Goal: Task Accomplishment & Management: Use online tool/utility

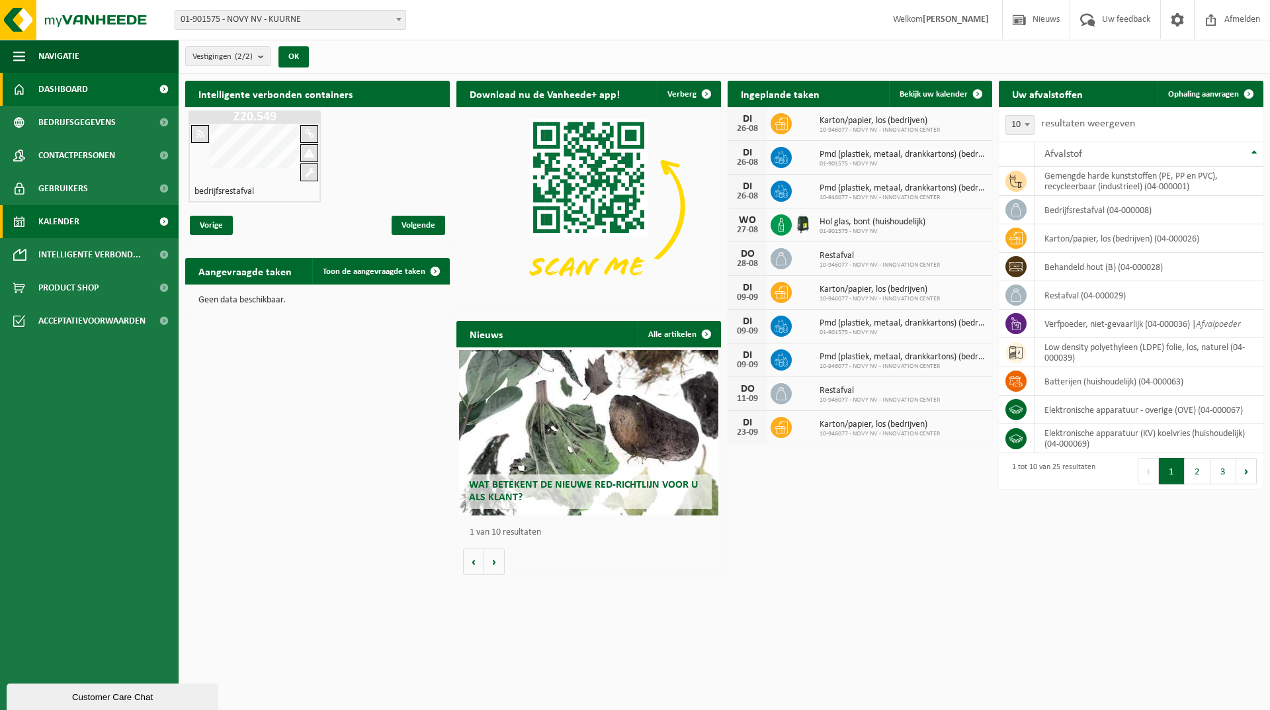
click at [83, 221] on link "Kalender" at bounding box center [89, 221] width 179 height 33
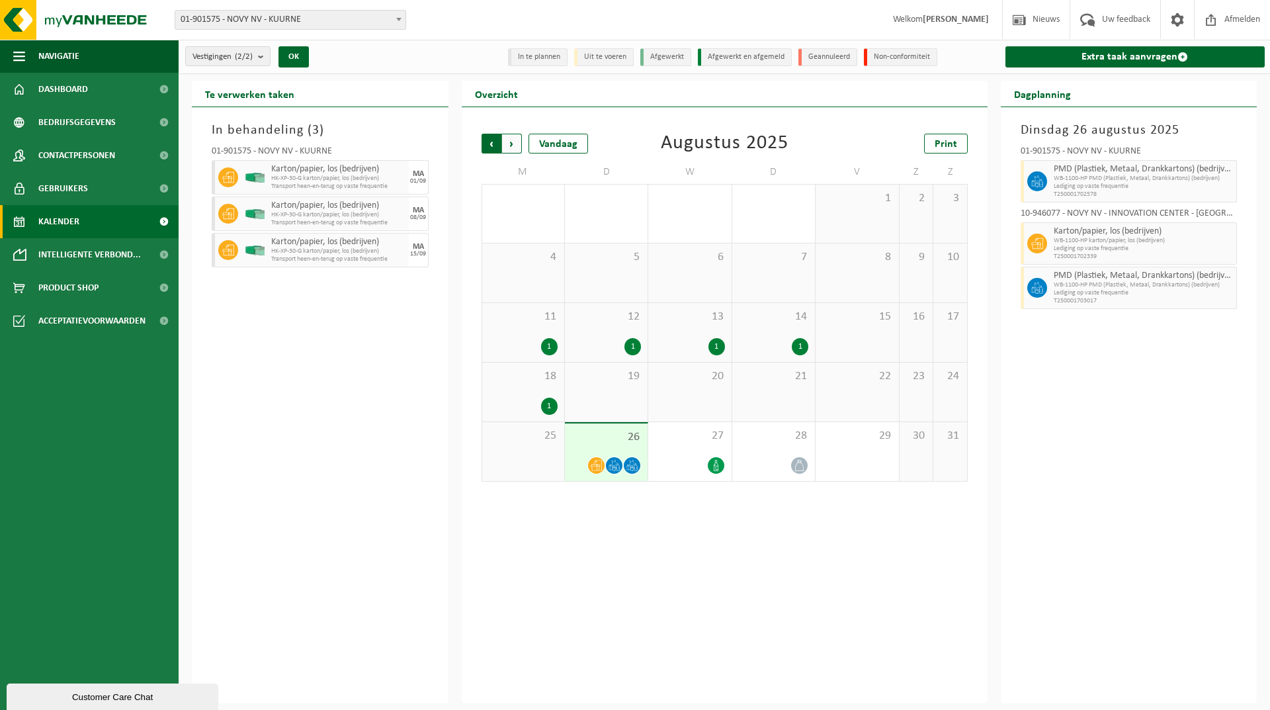
click at [509, 140] on span "Volgende" at bounding box center [512, 144] width 20 height 20
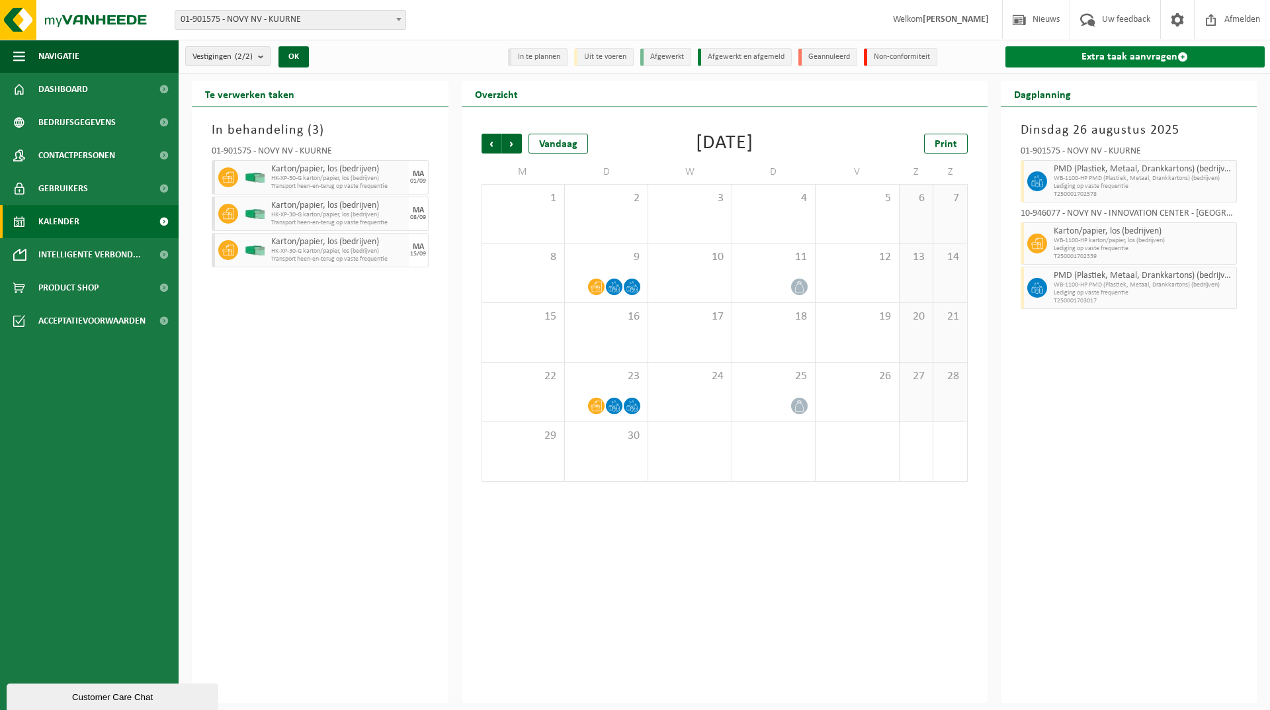
click at [1147, 56] on link "Extra taak aanvragen" at bounding box center [1135, 56] width 260 height 21
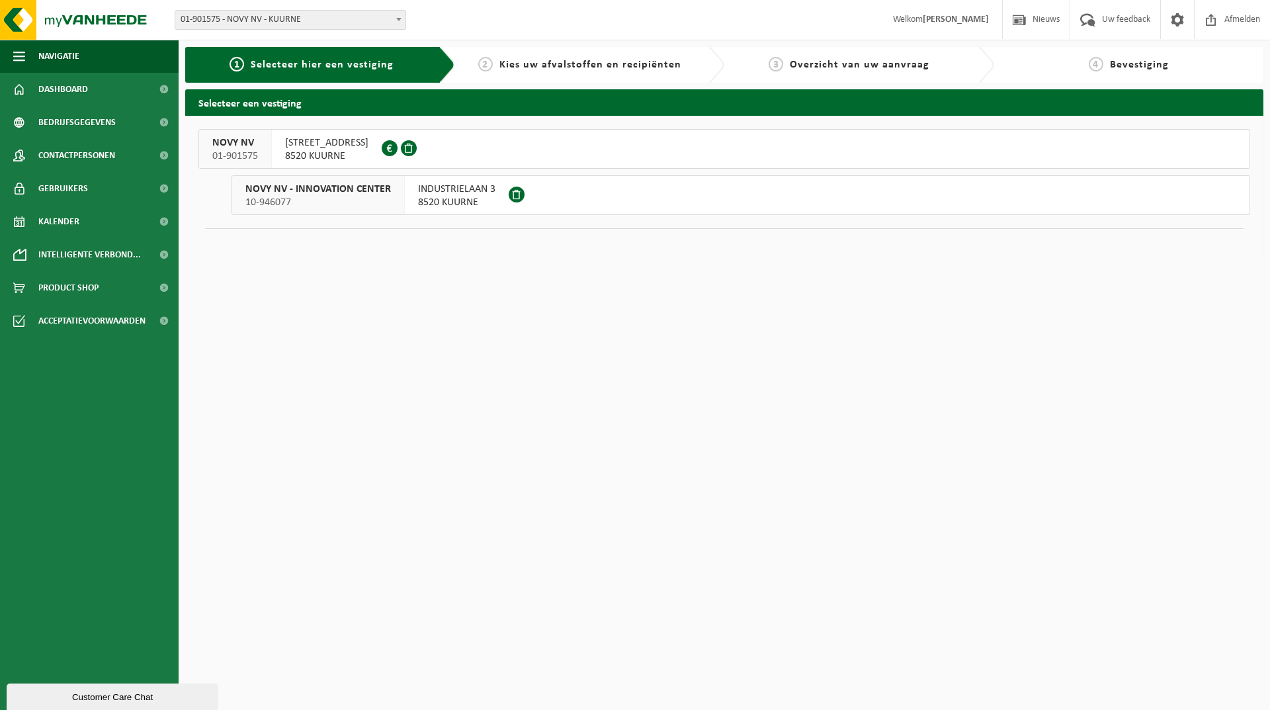
click at [383, 192] on span "NOVY NV - INNOVATION CENTER" at bounding box center [317, 189] width 145 height 13
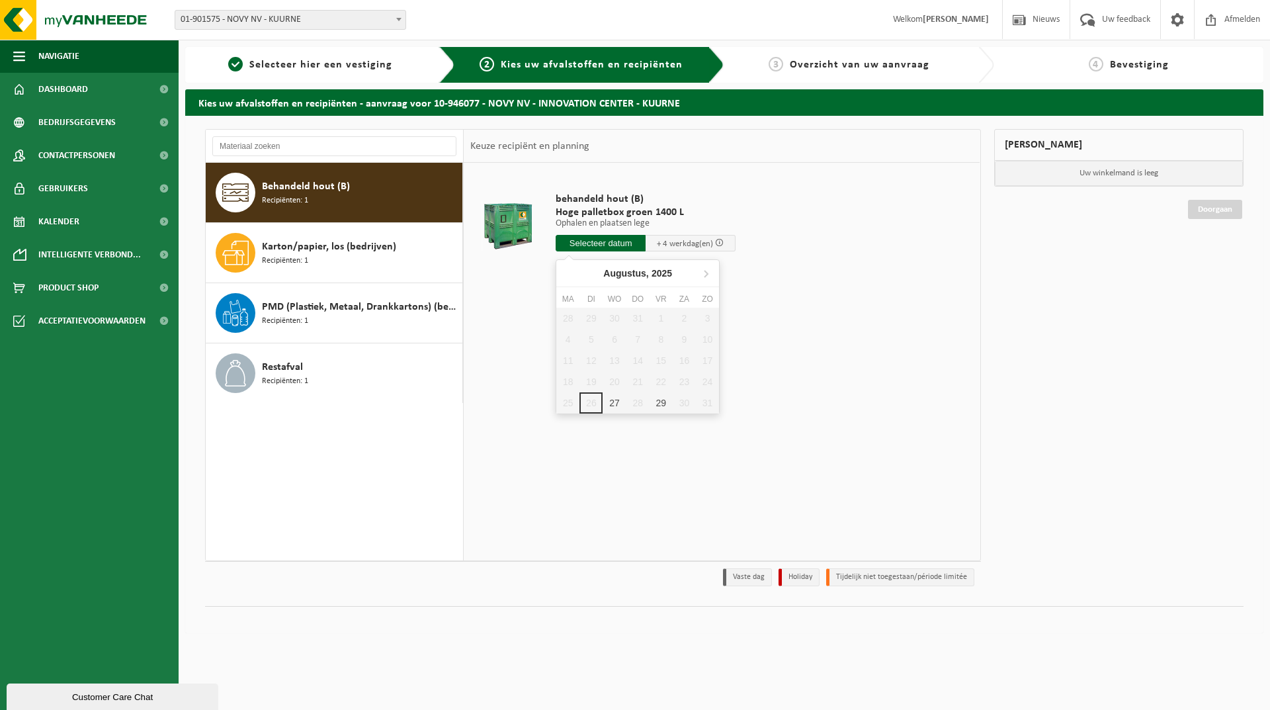
click at [622, 238] on input "text" at bounding box center [601, 243] width 90 height 17
click at [703, 274] on icon at bounding box center [705, 273] width 21 height 21
click at [592, 335] on div "9" at bounding box center [590, 339] width 23 height 21
type input "Van 2025-09-09"
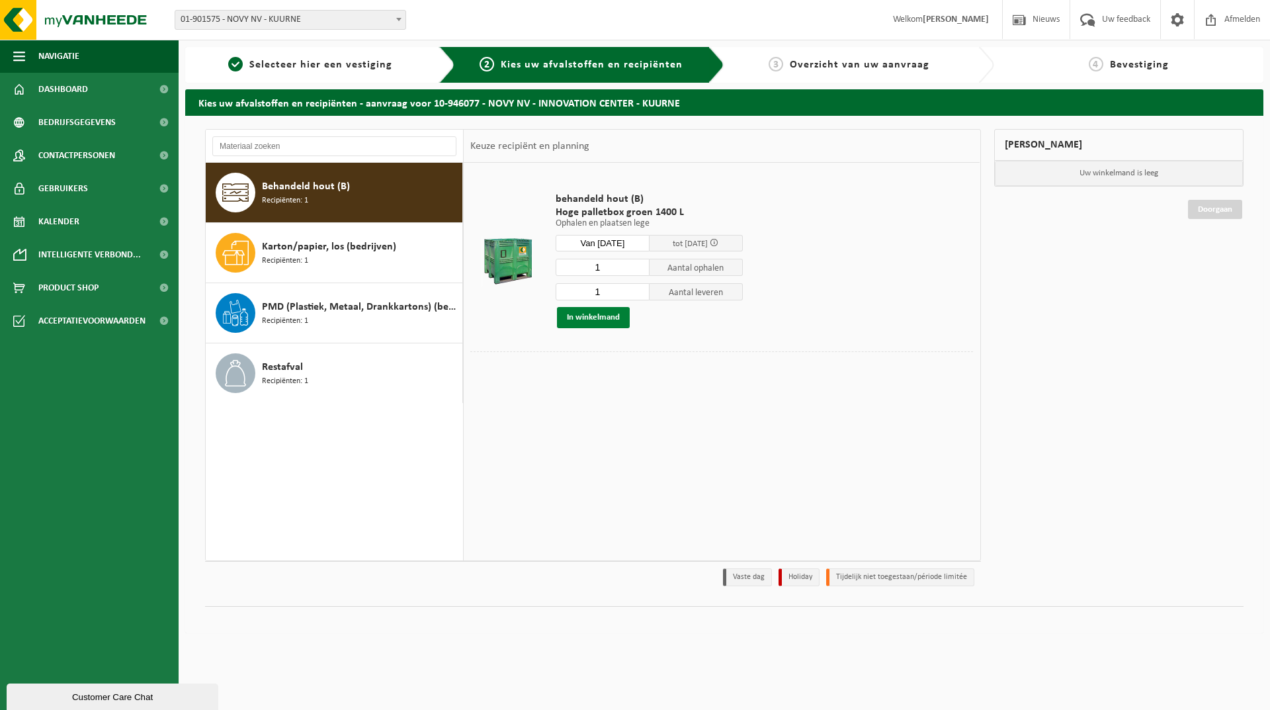
click at [585, 317] on button "In winkelmand" at bounding box center [593, 317] width 73 height 21
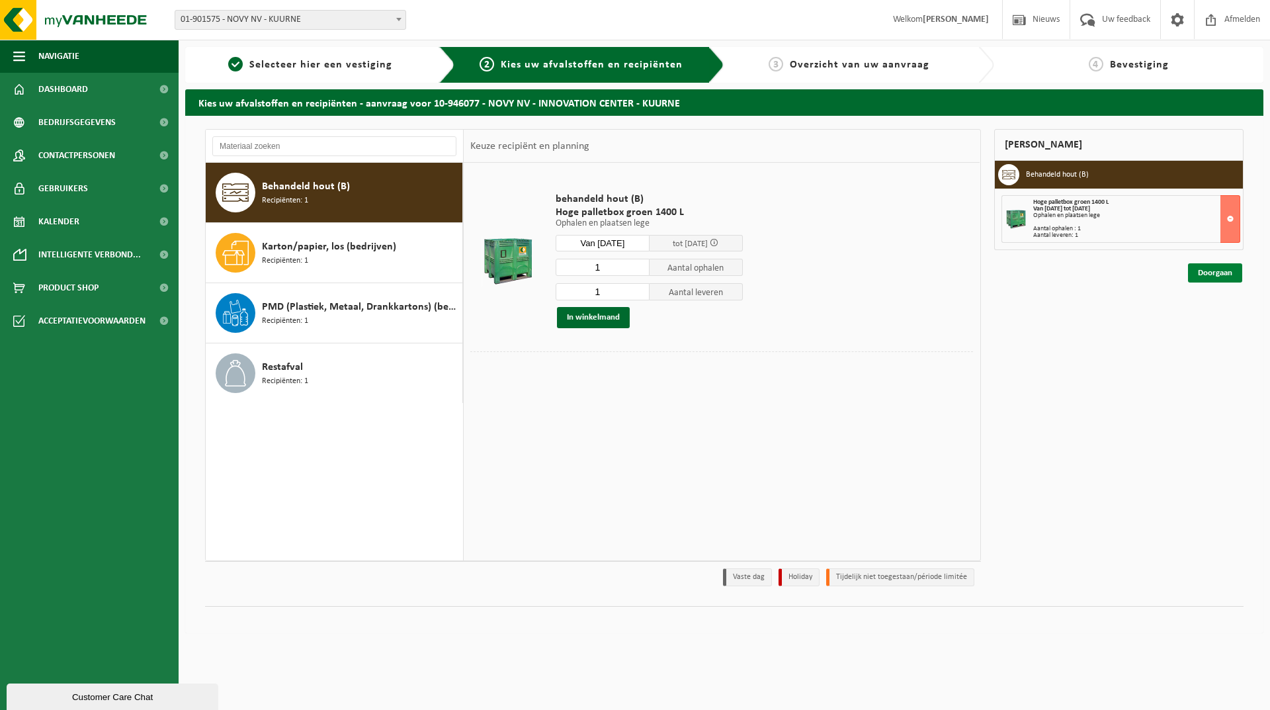
click at [1222, 271] on link "Doorgaan" at bounding box center [1215, 272] width 54 height 19
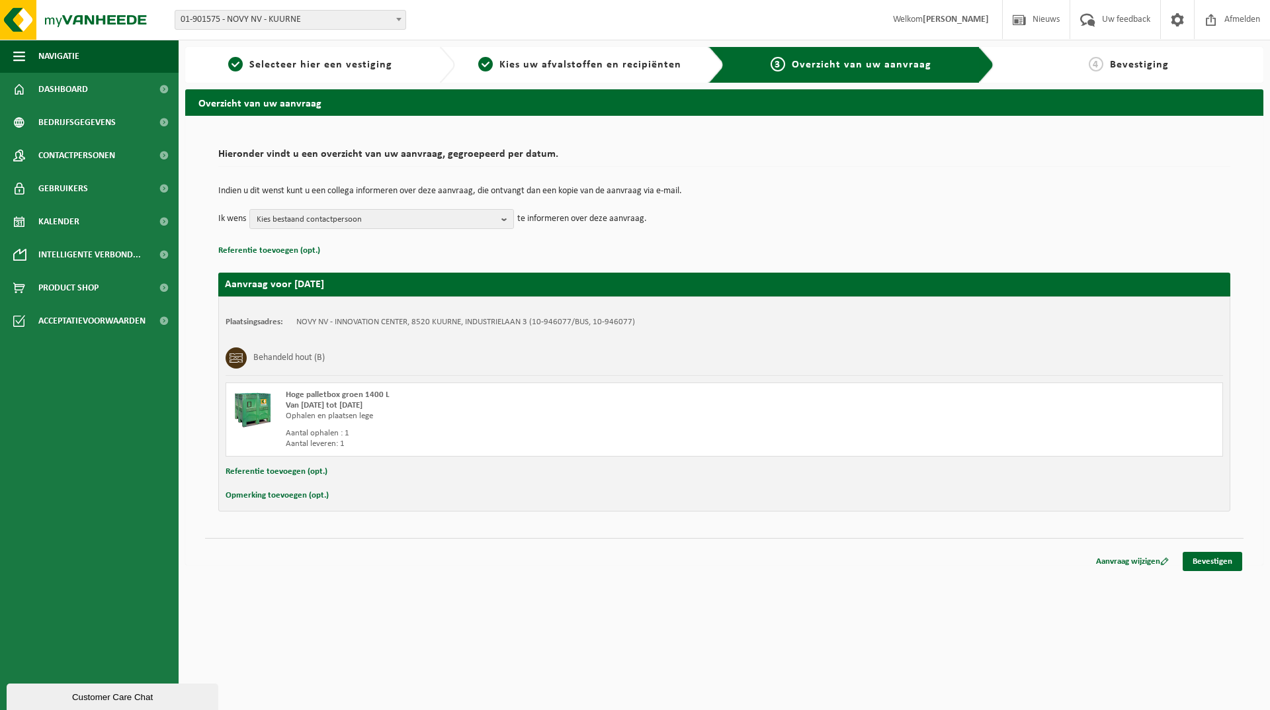
click at [375, 587] on html "Vestiging: 01-901575 - NOVY NV - KUURNE 10-946077 - NOVY NV - INNOVATION CENTER…" at bounding box center [635, 355] width 1270 height 710
click at [1204, 564] on link "Bevestigen" at bounding box center [1213, 561] width 60 height 19
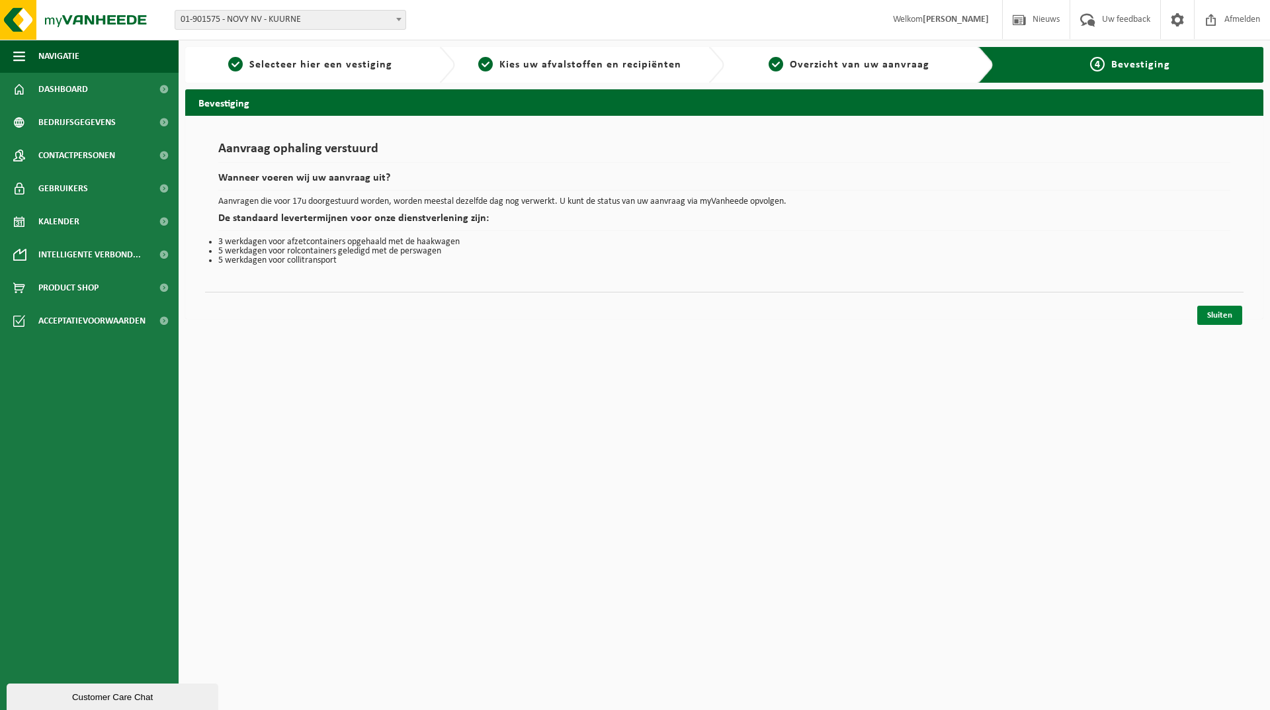
click at [1211, 317] on link "Sluiten" at bounding box center [1219, 315] width 45 height 19
